Goal: Task Accomplishment & Management: Use online tool/utility

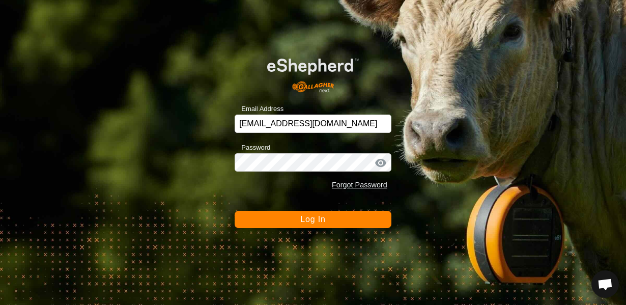
scroll to position [598, 0]
click at [317, 220] on span "Log In" at bounding box center [312, 219] width 25 height 9
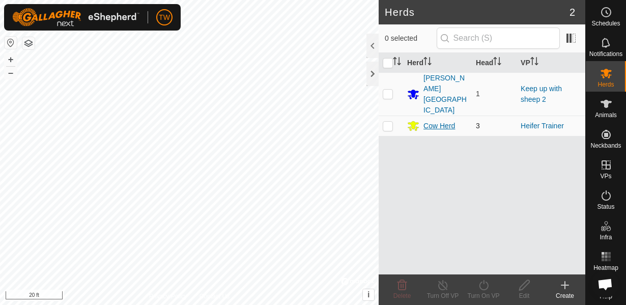
click at [438, 121] on div "Cow Herd" at bounding box center [439, 126] width 32 height 11
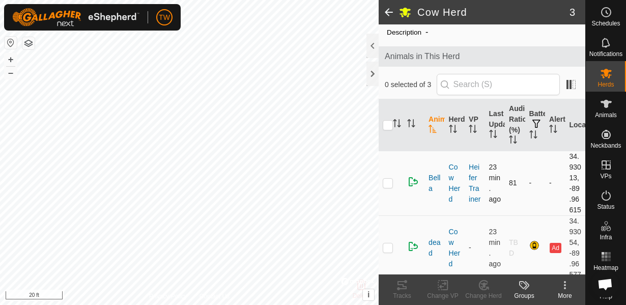
scroll to position [73, 0]
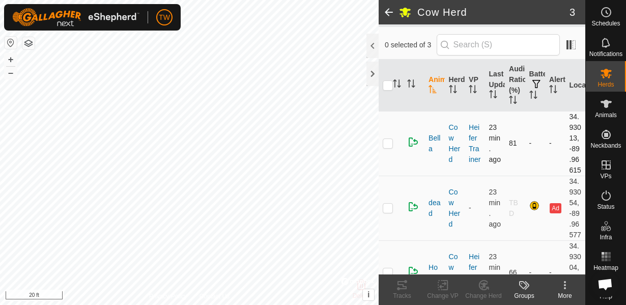
click at [390, 147] on p-checkbox at bounding box center [388, 143] width 10 height 8
checkbox input "true"
click at [442, 288] on icon at bounding box center [443, 285] width 13 height 12
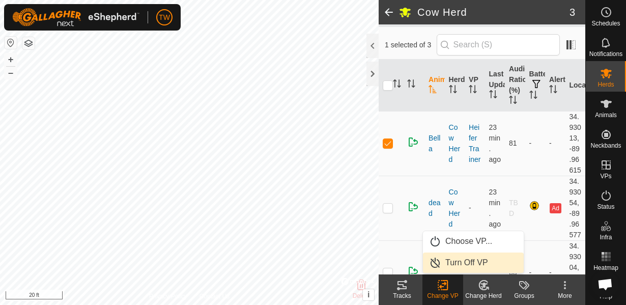
click at [453, 270] on link "Turn Off VP" at bounding box center [473, 262] width 101 height 20
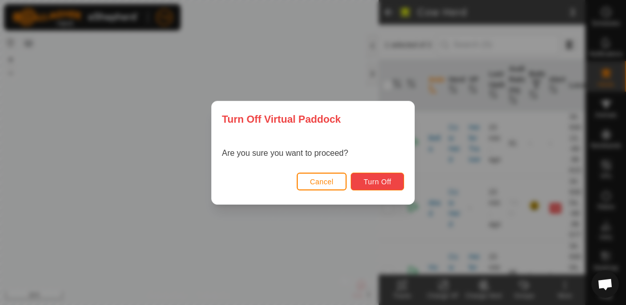
click at [388, 180] on span "Turn Off" at bounding box center [377, 182] width 28 height 8
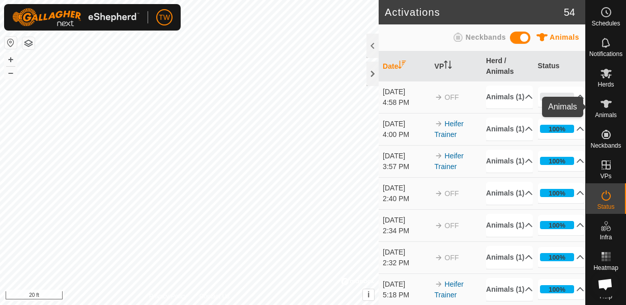
click at [605, 107] on icon at bounding box center [605, 104] width 11 height 8
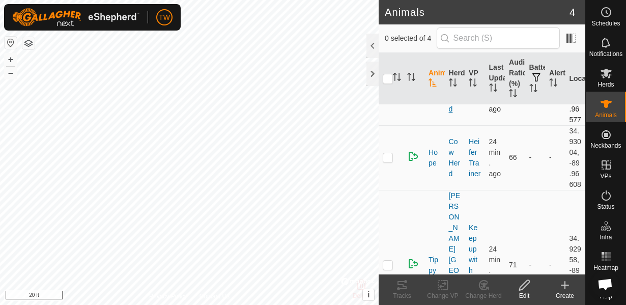
scroll to position [146, 0]
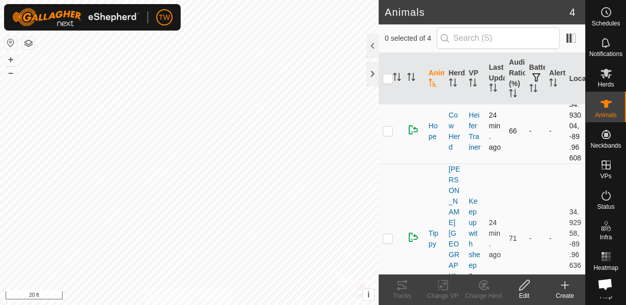
click at [388, 135] on p-checkbox at bounding box center [388, 131] width 10 height 8
checkbox input "true"
click at [443, 286] on icon at bounding box center [442, 285] width 7 height 7
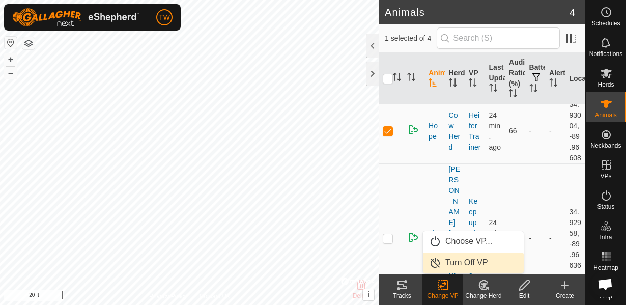
click at [449, 266] on link "Turn Off VP" at bounding box center [473, 262] width 101 height 20
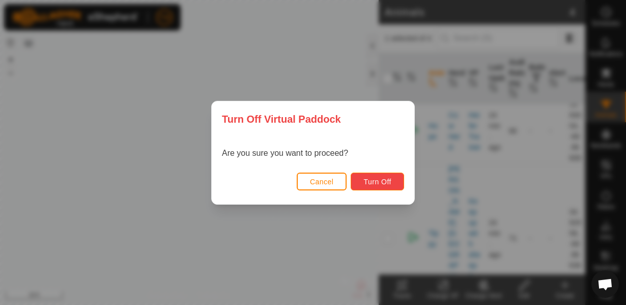
click at [374, 181] on span "Turn Off" at bounding box center [377, 182] width 28 height 8
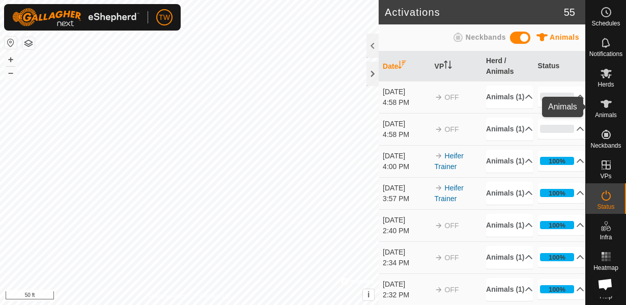
click at [601, 107] on icon at bounding box center [606, 104] width 12 height 12
